Goal: Navigation & Orientation: Find specific page/section

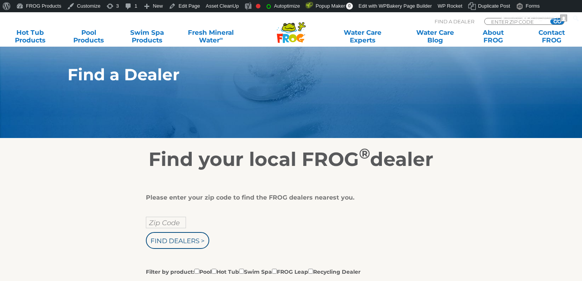
scroll to position [92, 0]
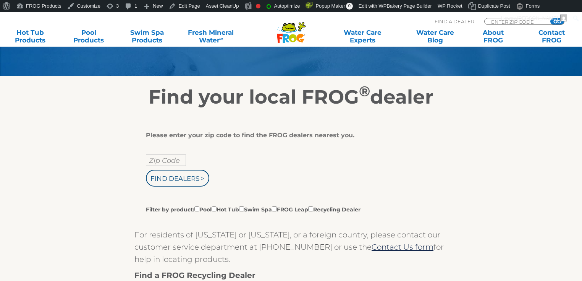
click at [174, 154] on div "Please enter your zip code to find the FROG dealers nearest you. Zip Code Find …" at bounding box center [288, 172] width 285 height 82
click at [174, 158] on input "text" at bounding box center [166, 159] width 40 height 11
type input "55343"
click at [146, 170] on input "Find Dealers >" at bounding box center [177, 178] width 63 height 17
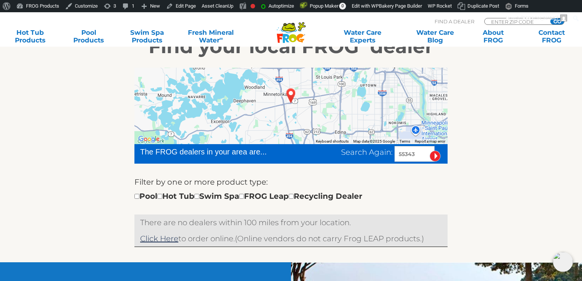
scroll to position [183, 0]
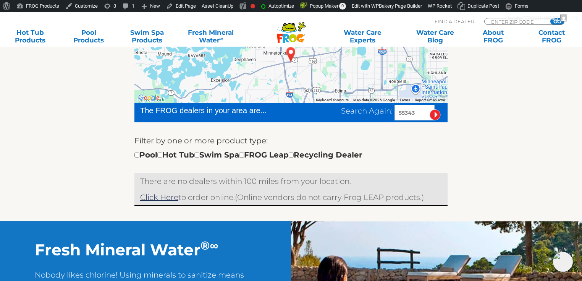
click at [112, 129] on div "← Move left → Move right ↑ Move up ↓ Move down + Zoom in - Zoom out Home Jump l…" at bounding box center [291, 119] width 470 height 204
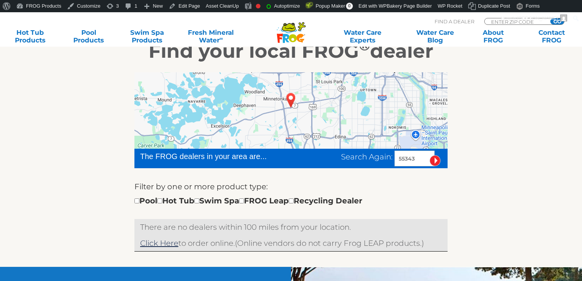
scroll to position [183, 0]
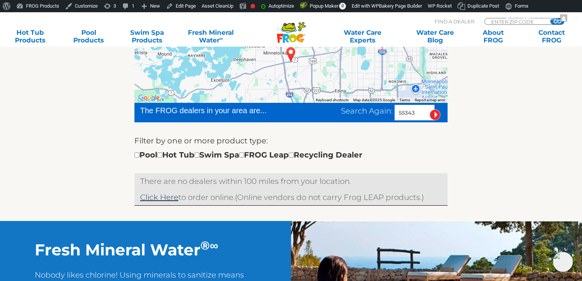
click at [437, 114] on input "image" at bounding box center [435, 114] width 11 height 11
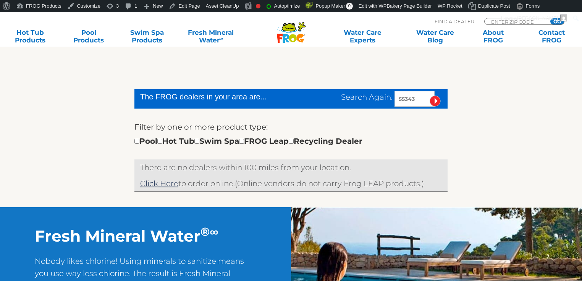
scroll to position [197, 0]
